Goal: Information Seeking & Learning: Find specific fact

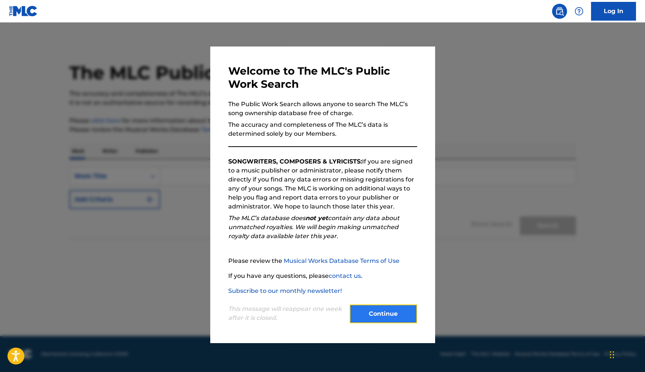
click at [388, 318] on button "Continue" at bounding box center [383, 313] width 67 height 19
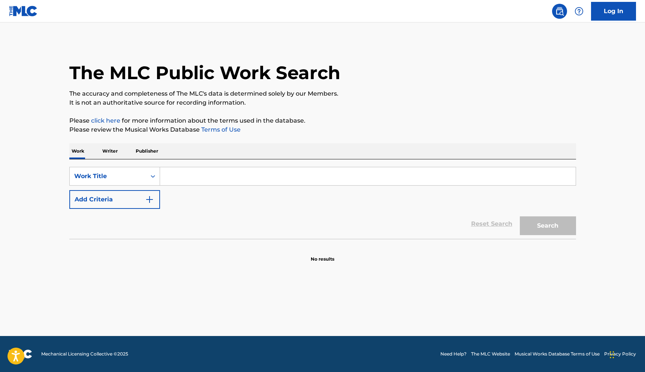
click at [210, 180] on input "Search Form" at bounding box center [368, 176] width 416 height 18
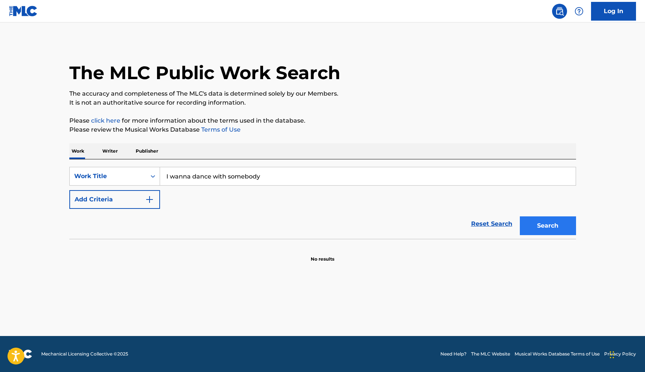
type input "I wanna dance with somebody"
click at [531, 227] on button "Search" at bounding box center [548, 225] width 56 height 19
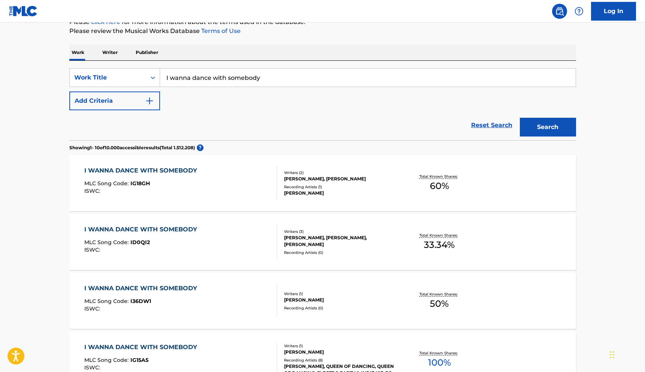
scroll to position [90, 0]
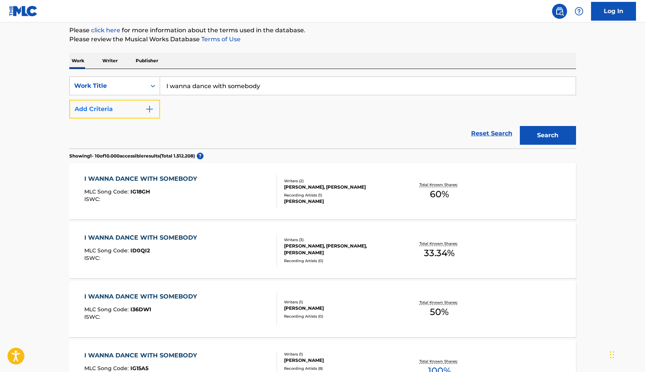
click at [145, 106] on img "Search Form" at bounding box center [149, 109] width 9 height 9
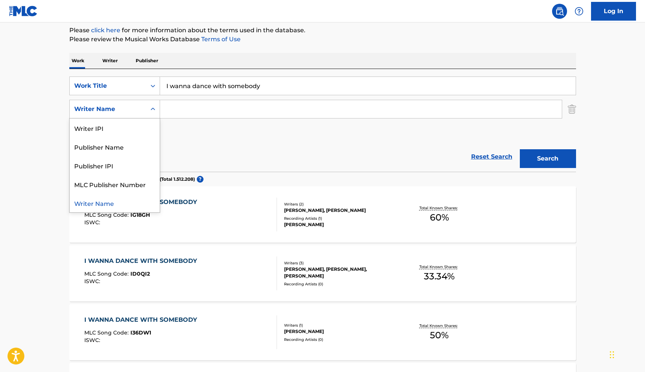
click at [151, 109] on icon "Search Form" at bounding box center [153, 109] width 4 height 3
click at [226, 144] on div "Reset Search Search" at bounding box center [322, 157] width 507 height 30
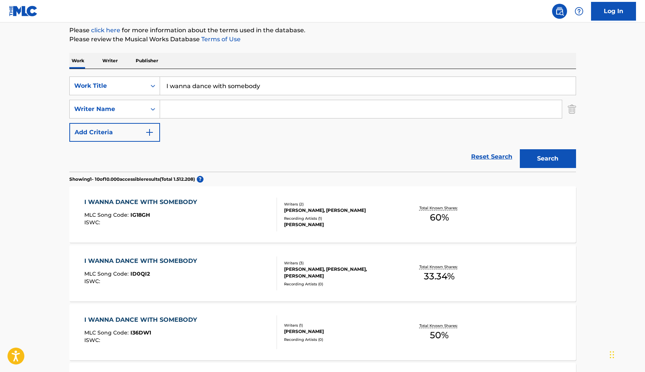
click at [216, 109] on input "Search Form" at bounding box center [361, 109] width 402 height 18
type input "[PERSON_NAME]"
click at [538, 159] on button "Search" at bounding box center [548, 158] width 56 height 19
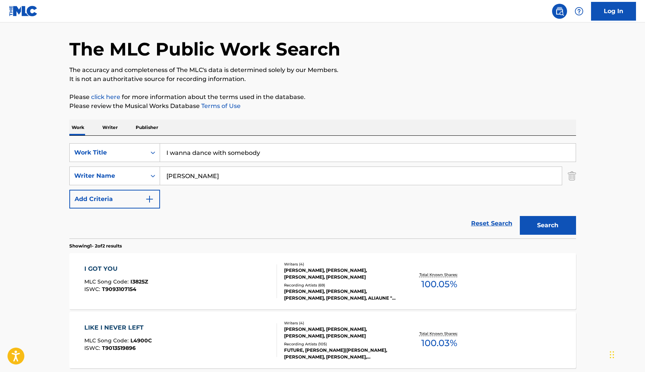
scroll to position [31, 0]
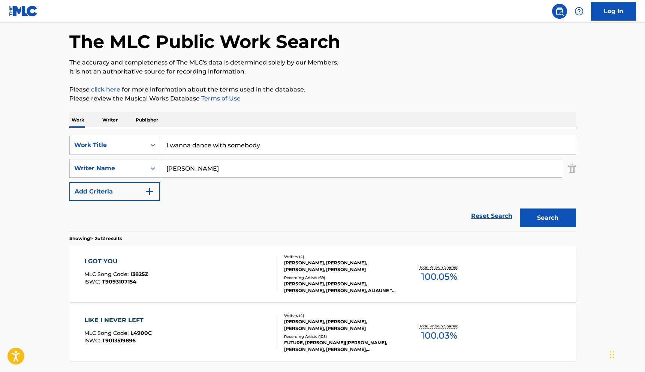
drag, startPoint x: 244, startPoint y: 172, endPoint x: 20, endPoint y: 169, distance: 224.5
click at [20, 169] on main "The MLC Public Work Search The accuracy and completeness of The MLC's data is d…" at bounding box center [322, 195] width 645 height 408
click at [539, 217] on button "Search" at bounding box center [548, 217] width 56 height 19
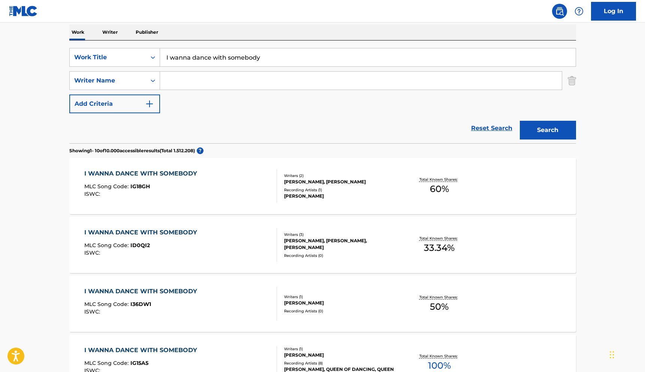
scroll to position [81, 0]
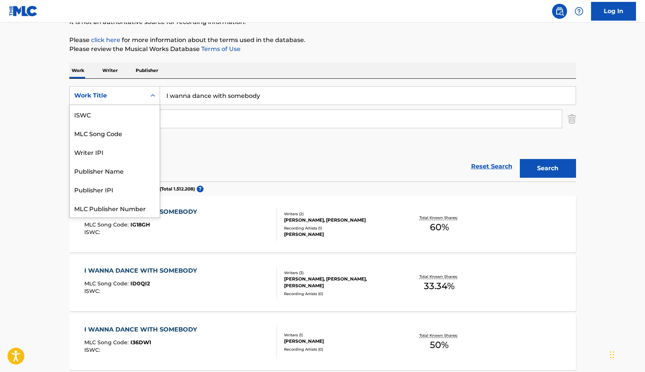
click at [150, 94] on icon "Search Form" at bounding box center [152, 95] width 7 height 7
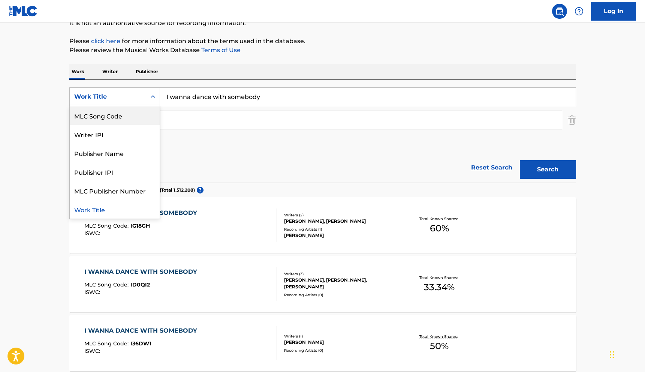
click at [109, 70] on p "Writer" at bounding box center [110, 72] width 20 height 16
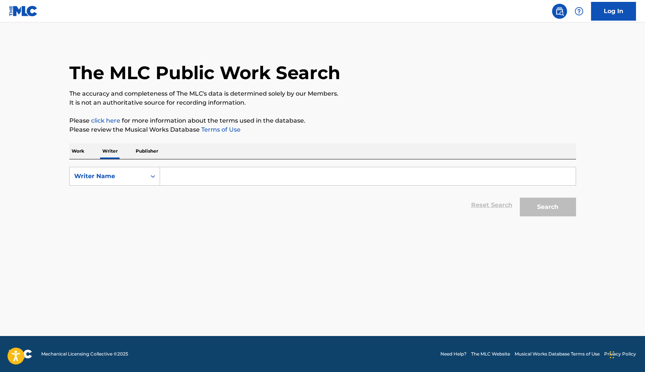
click at [83, 157] on p "Work" at bounding box center [77, 151] width 17 height 16
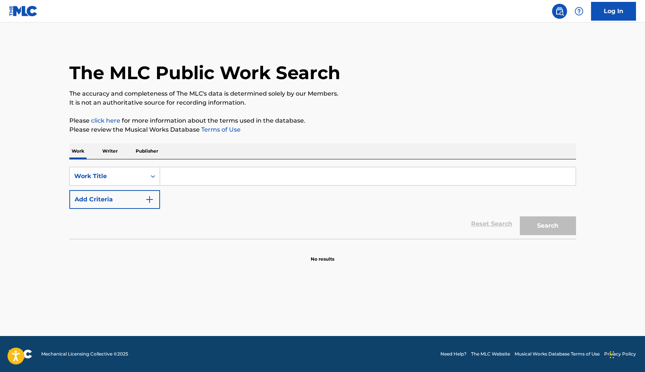
click at [179, 174] on input "Search Form" at bounding box center [368, 176] width 416 height 18
click at [548, 233] on button "Search" at bounding box center [548, 225] width 56 height 19
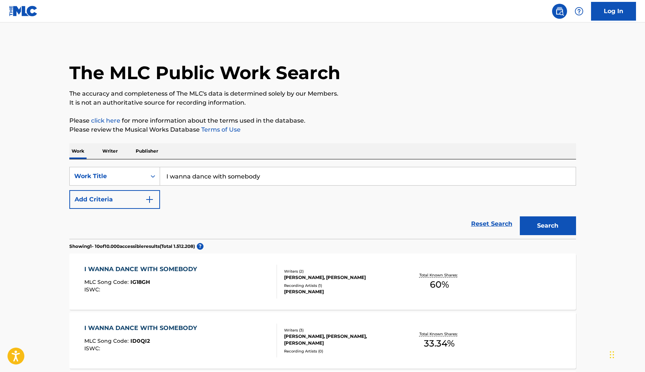
click at [270, 173] on input "I wanna dance with somebody" at bounding box center [368, 176] width 416 height 18
type input "I wanna dance with somebody (who loves me)"
click at [520, 216] on button "Search" at bounding box center [548, 225] width 56 height 19
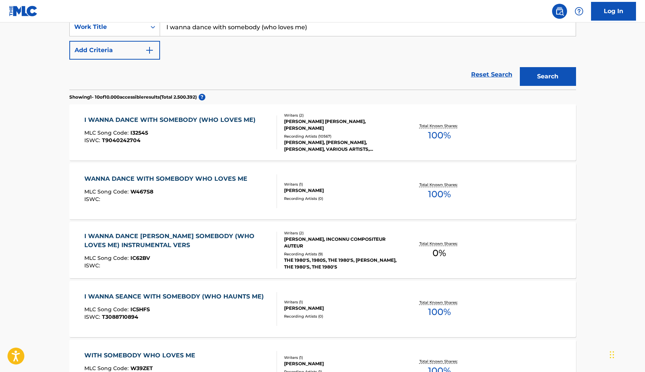
scroll to position [138, 0]
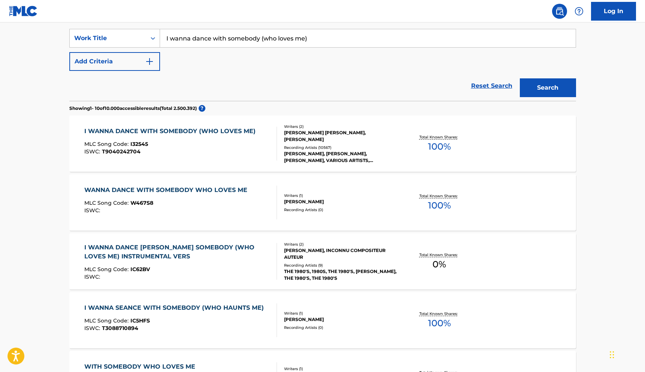
click at [265, 157] on div "I WANNA DANCE WITH SOMEBODY (WHO LOVES ME) MLC Song Code : I32545 ISWC : T90402…" at bounding box center [180, 144] width 193 height 34
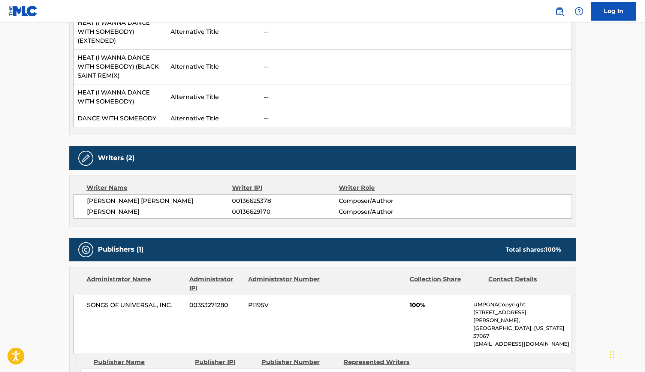
scroll to position [500, 0]
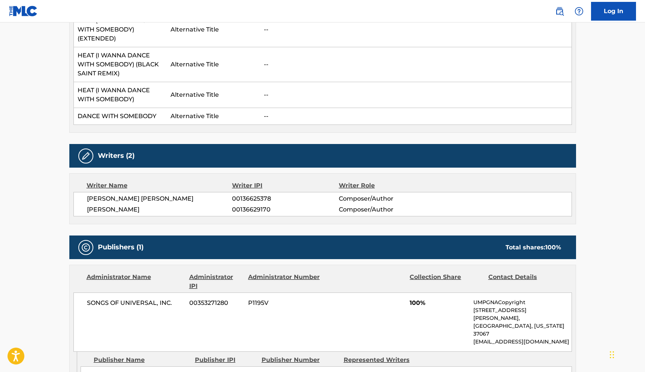
click at [174, 199] on span "[PERSON_NAME] [PERSON_NAME]" at bounding box center [159, 198] width 145 height 9
drag, startPoint x: 171, startPoint y: 198, endPoint x: 77, endPoint y: 195, distance: 93.4
click at [77, 195] on div "[PERSON_NAME] [PERSON_NAME] 00136625378 Composer/Author [PERSON_NAME] 001366291…" at bounding box center [322, 204] width 499 height 24
copy span "[PERSON_NAME] [PERSON_NAME]"
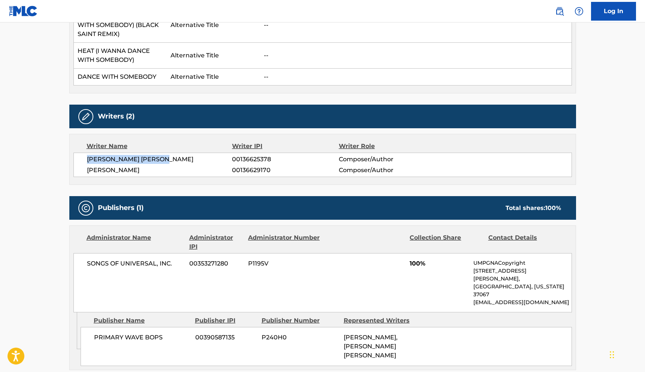
scroll to position [539, 0]
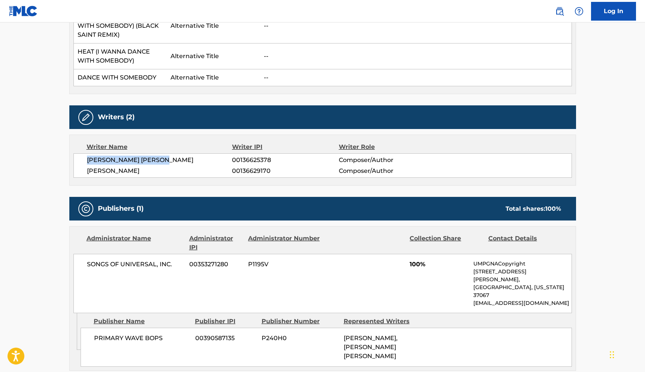
copy span "[PERSON_NAME] [PERSON_NAME]"
drag, startPoint x: 168, startPoint y: 321, endPoint x: 94, endPoint y: 325, distance: 74.7
click at [94, 334] on span "PRIMARY WAVE BOPS" at bounding box center [142, 338] width 96 height 9
copy span "PRIMARY WAVE BOPS"
drag, startPoint x: 150, startPoint y: 170, endPoint x: 82, endPoint y: 168, distance: 68.2
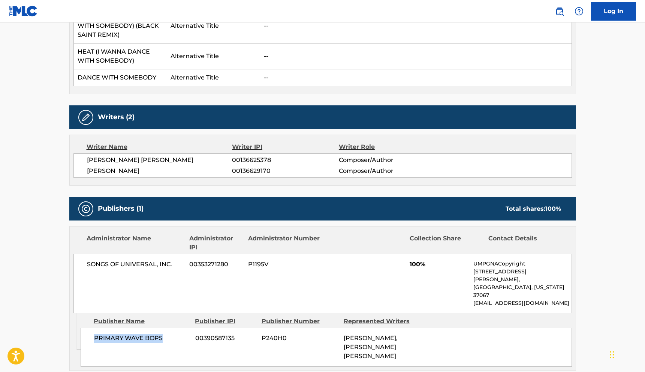
click at [82, 168] on div "[PERSON_NAME] [PERSON_NAME] 00136625378 Composer/Author [PERSON_NAME] 001366291…" at bounding box center [322, 165] width 499 height 24
copy span "[PERSON_NAME]"
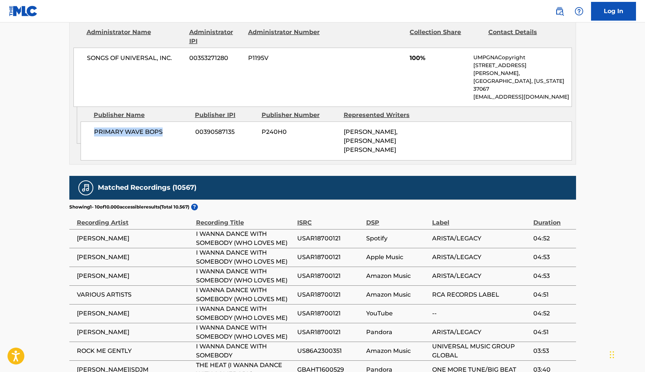
scroll to position [743, 0]
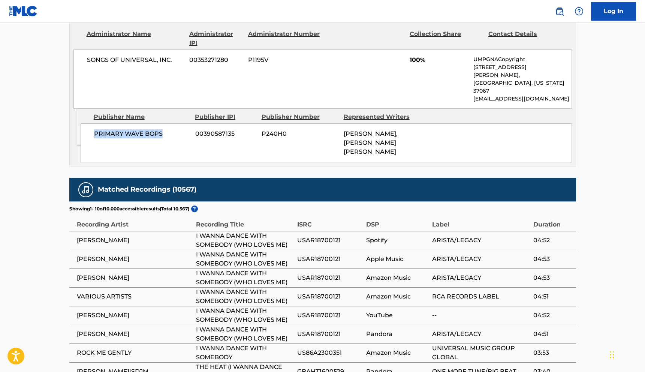
drag, startPoint x: 165, startPoint y: 118, endPoint x: 94, endPoint y: 117, distance: 71.2
click at [94, 129] on span "PRIMARY WAVE BOPS" at bounding box center [142, 133] width 96 height 9
copy span "PRIMARY WAVE BOPS"
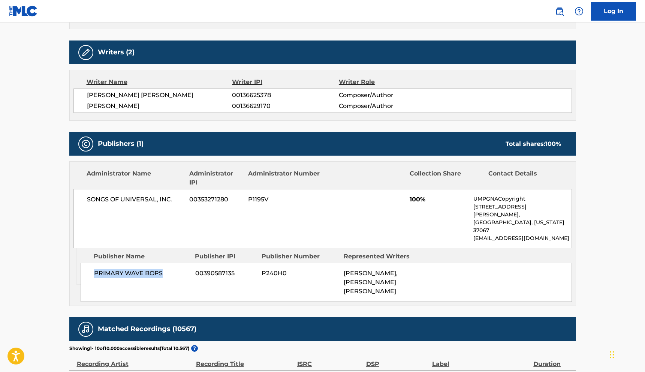
scroll to position [599, 0]
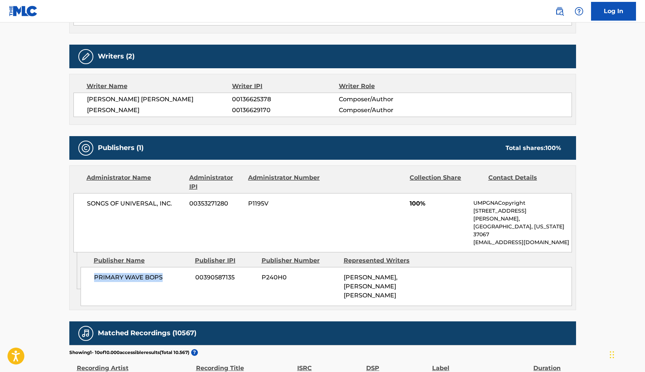
drag, startPoint x: 151, startPoint y: 109, endPoint x: 87, endPoint y: 109, distance: 63.7
click at [87, 109] on span "[PERSON_NAME]" at bounding box center [159, 110] width 145 height 9
copy span "[PERSON_NAME]"
drag, startPoint x: 173, startPoint y: 99, endPoint x: 72, endPoint y: 98, distance: 100.5
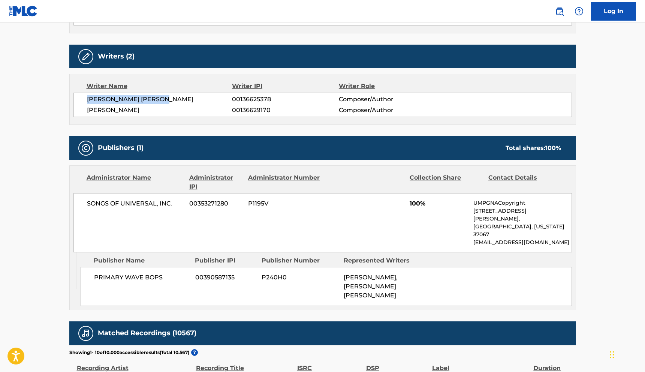
click at [72, 98] on div "Writer Name Writer IPI Writer Role [PERSON_NAME] [PERSON_NAME] 00136625378 Comp…" at bounding box center [322, 99] width 507 height 51
copy span "[PERSON_NAME] [PERSON_NAME]"
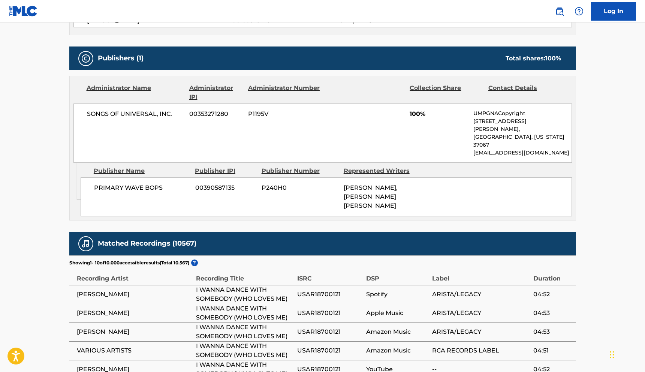
scroll to position [514, 0]
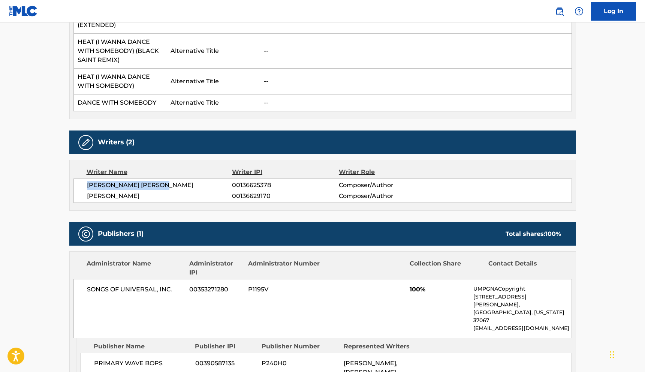
copy span "[PERSON_NAME] [PERSON_NAME]"
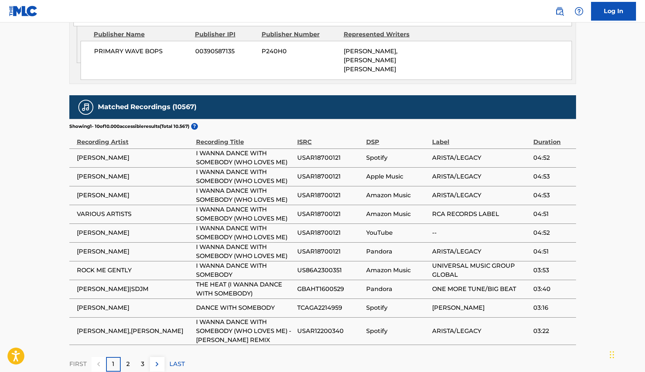
scroll to position [856, 0]
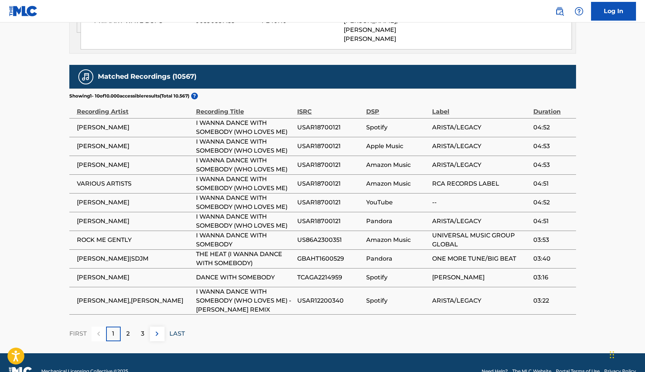
click at [177, 329] on p "LAST" at bounding box center [176, 333] width 15 height 9
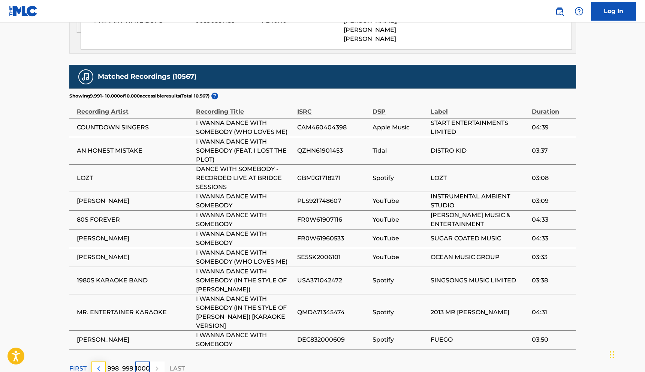
click at [101, 364] on img at bounding box center [98, 368] width 9 height 9
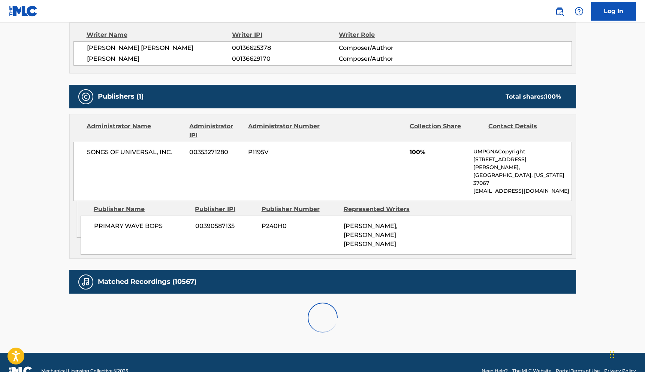
scroll to position [847, 0]
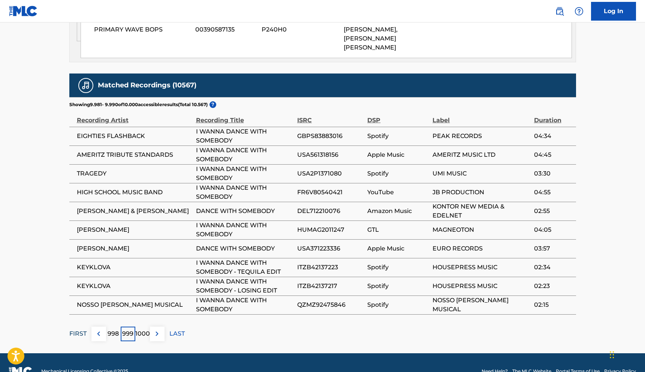
click at [76, 329] on p "FIRST" at bounding box center [77, 333] width 17 height 9
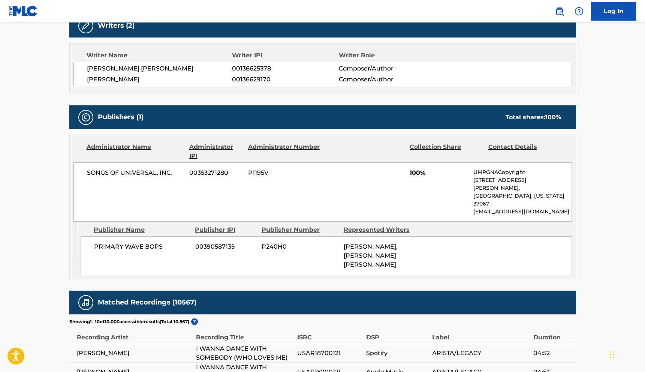
scroll to position [634, 0]
